Goal: Information Seeking & Learning: Find specific page/section

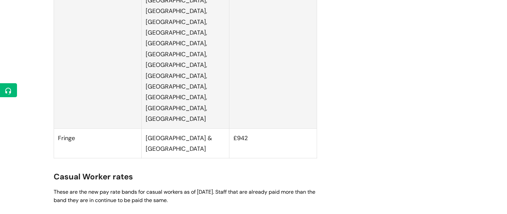
scroll to position [1680, 0]
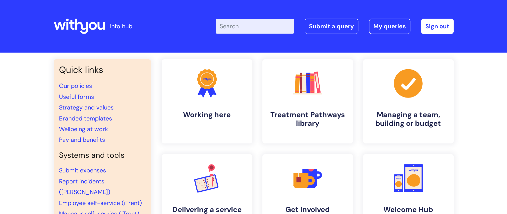
click at [230, 30] on input "Enter your search term here..." at bounding box center [254, 26] width 78 height 15
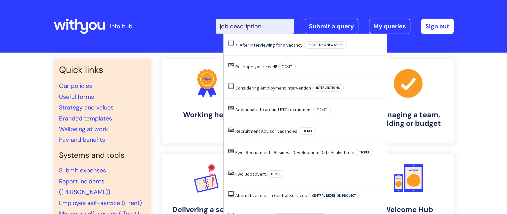
type input "job description"
click button "Search" at bounding box center [0, 0] width 0 height 0
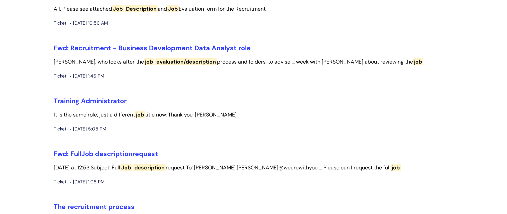
scroll to position [108, 0]
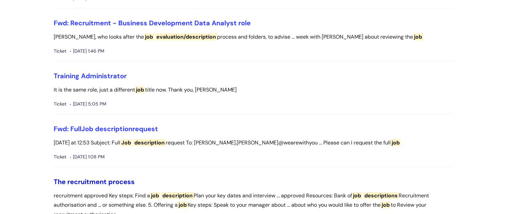
click at [125, 180] on link "The recruitment process" at bounding box center [94, 182] width 81 height 9
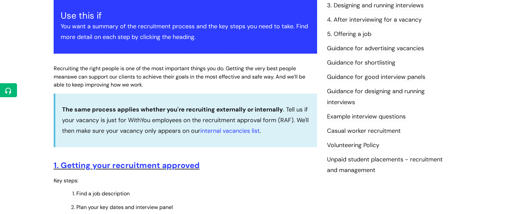
scroll to position [217, 0]
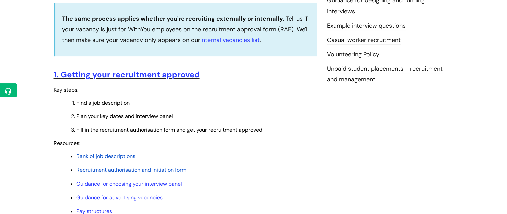
click at [121, 160] on span "Bank of job descriptions" at bounding box center [105, 156] width 59 height 7
